Goal: Information Seeking & Learning: Learn about a topic

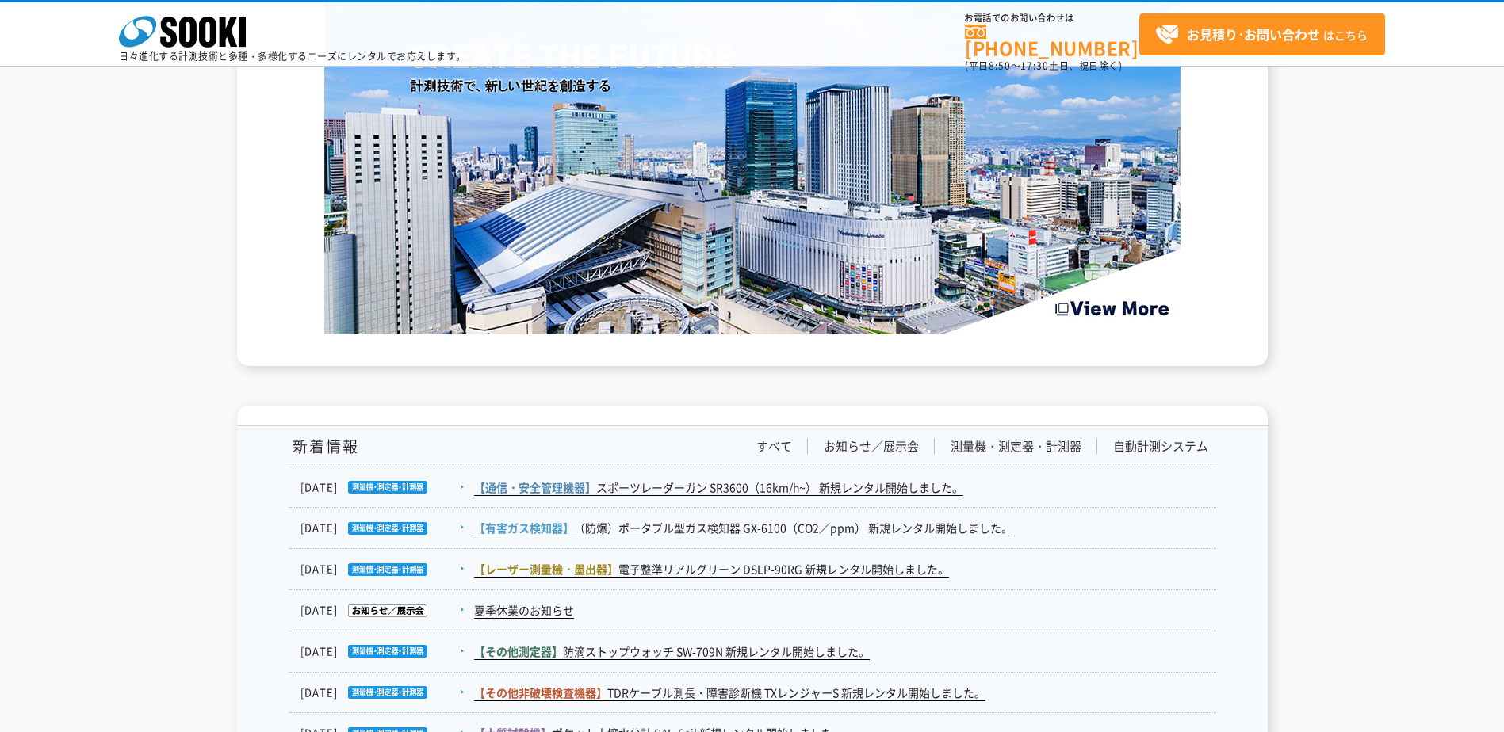
scroll to position [2298, 0]
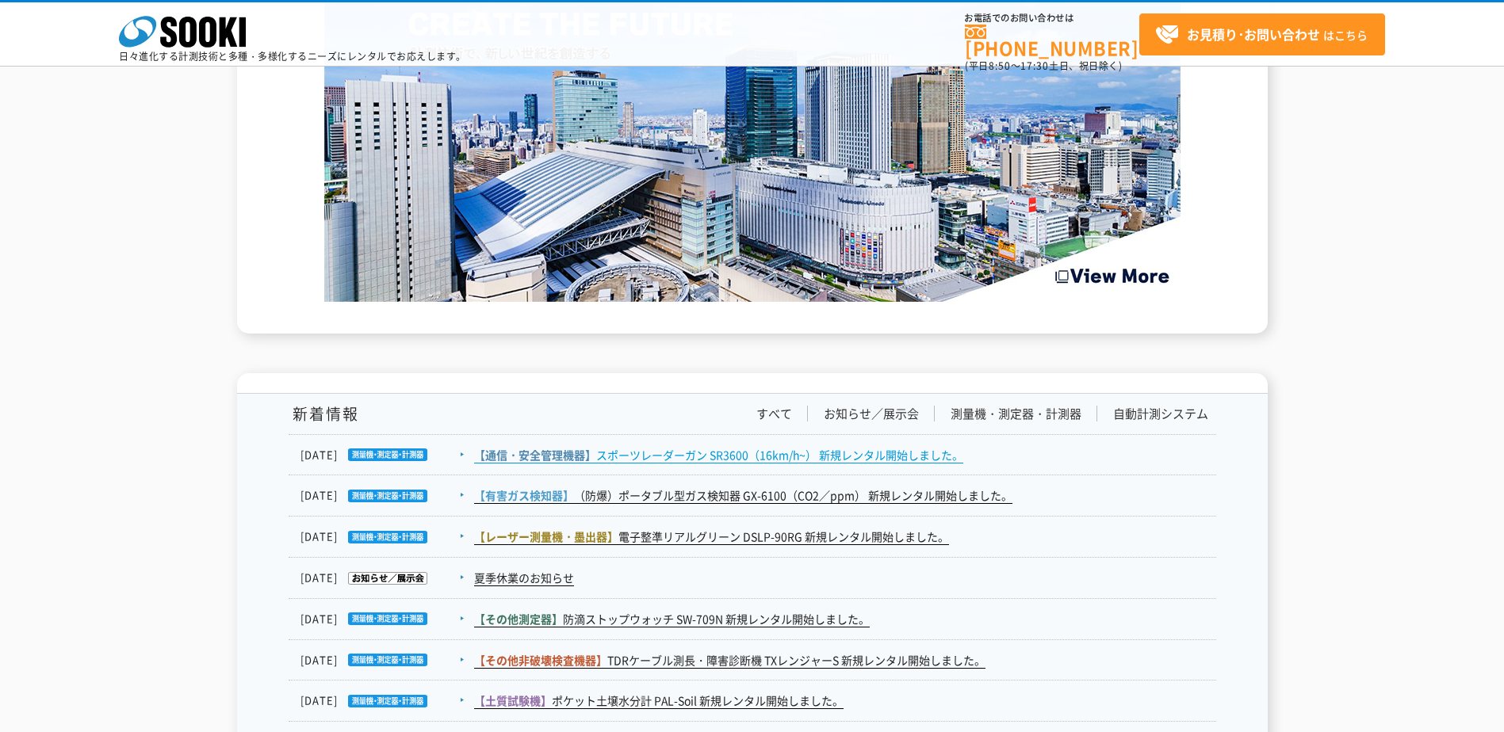
click at [910, 453] on link "【通信・安全管理機器】 スポーツレーダーガン SR3600（16km/h~） 新規レンタル開始しました。" at bounding box center [718, 455] width 489 height 17
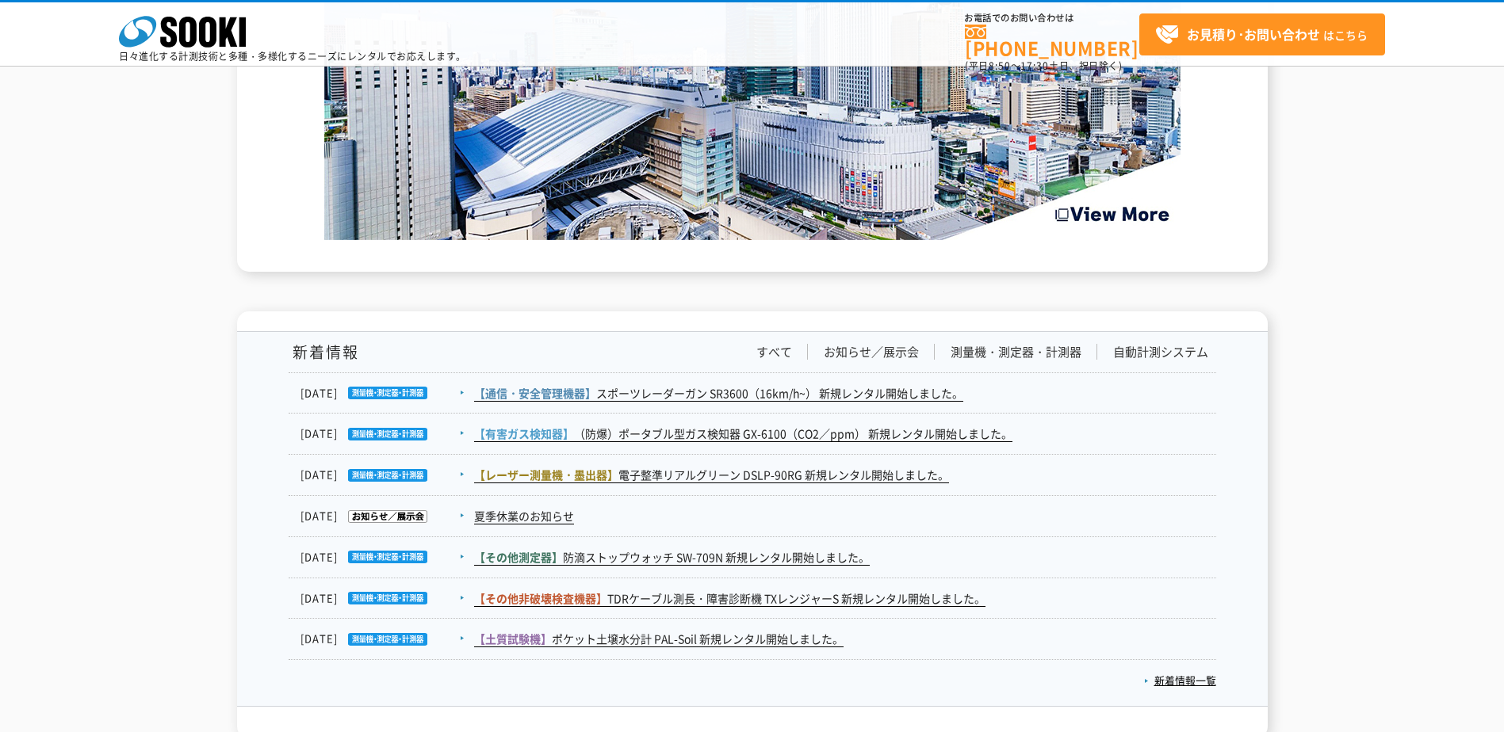
scroll to position [2457, 0]
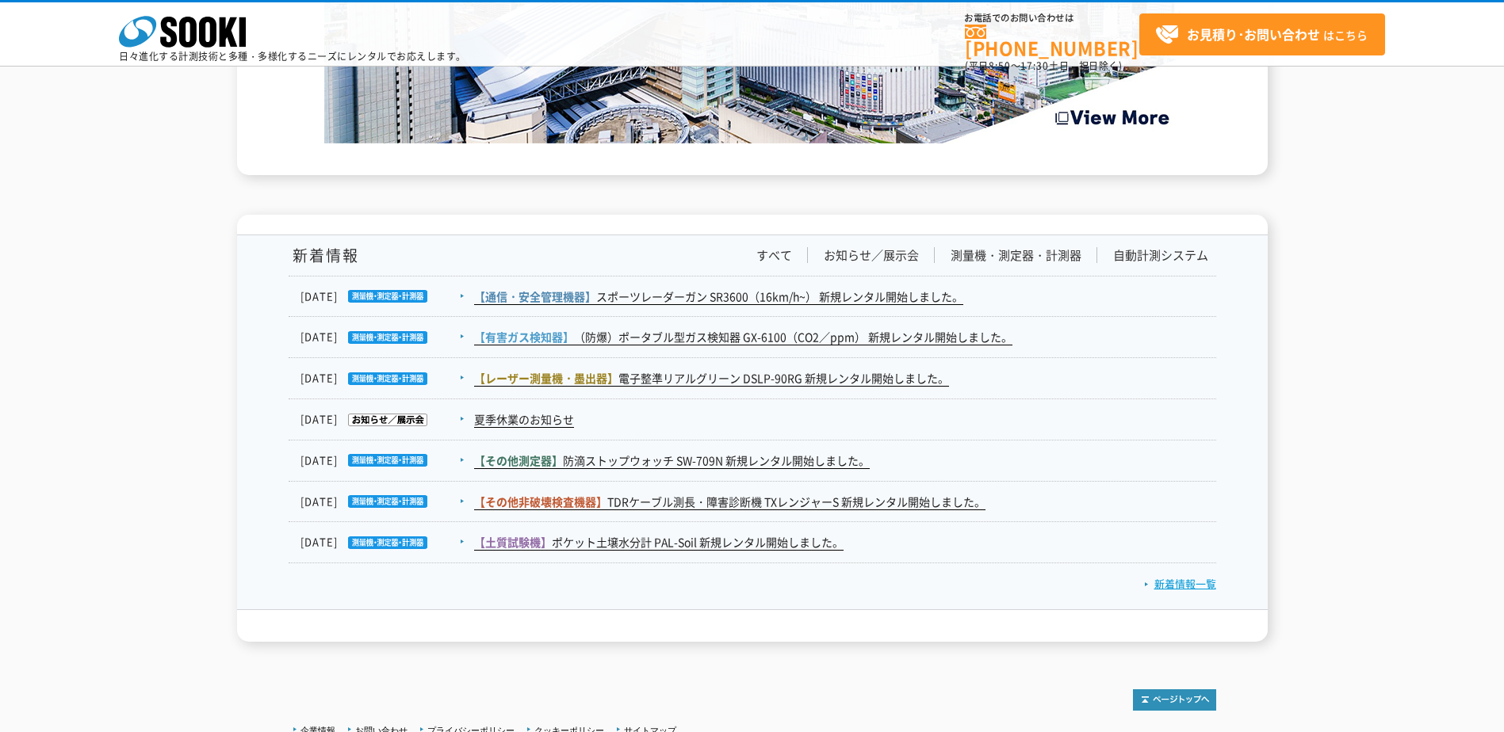
click at [1190, 585] on link "新着情報一覧" at bounding box center [1180, 583] width 72 height 15
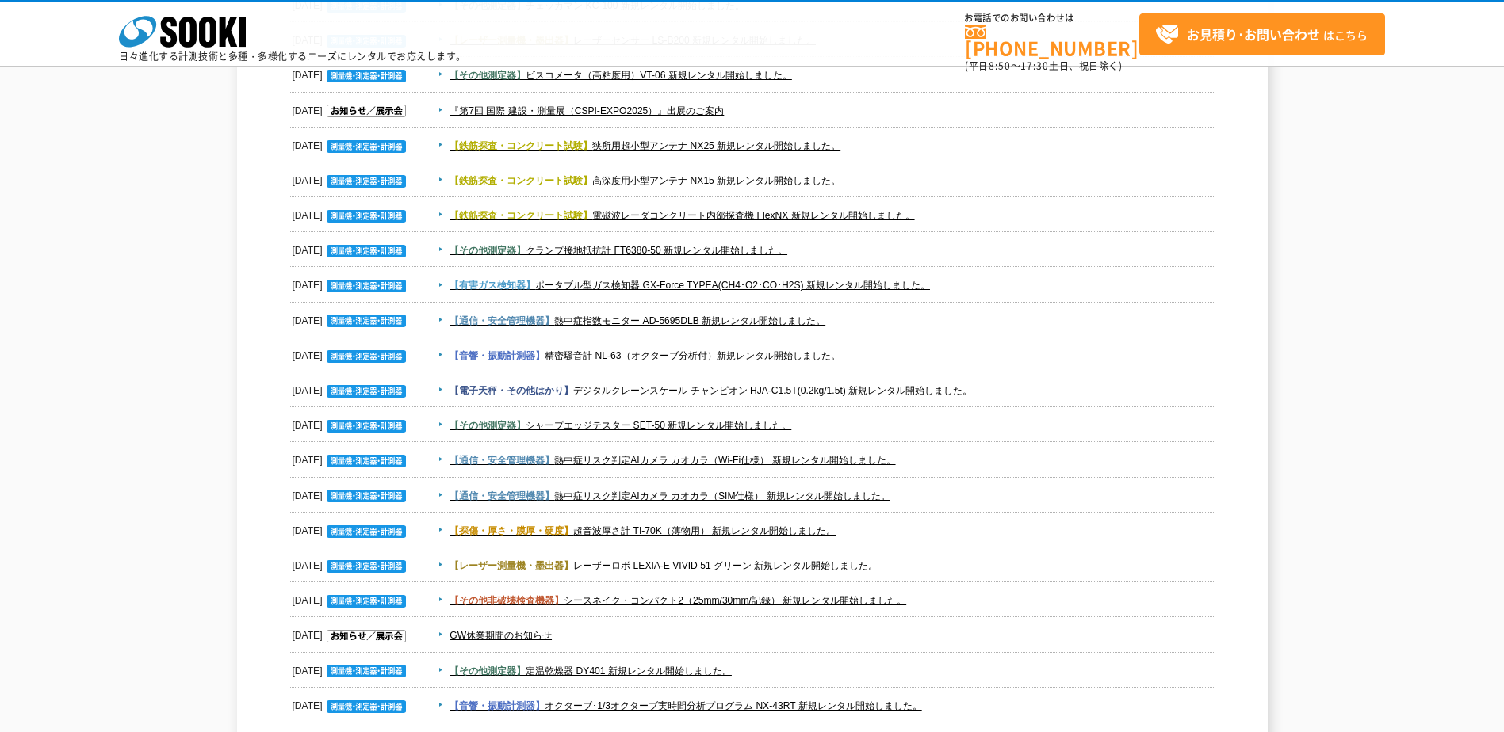
scroll to position [872, 0]
